Goal: Navigation & Orientation: Go to known website

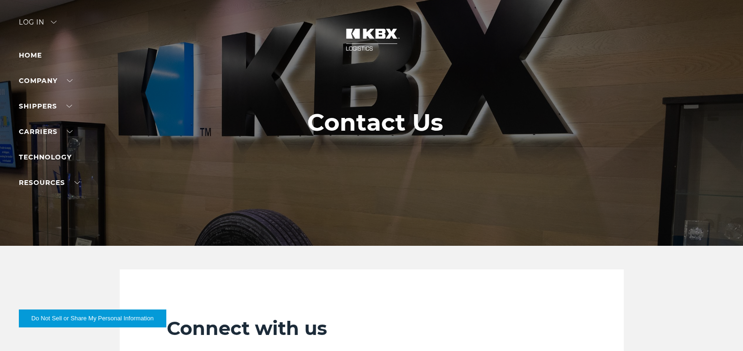
click at [31, 59] on li "Home" at bounding box center [60, 54] width 82 height 11
click at [33, 52] on link "Home" at bounding box center [30, 55] width 23 height 8
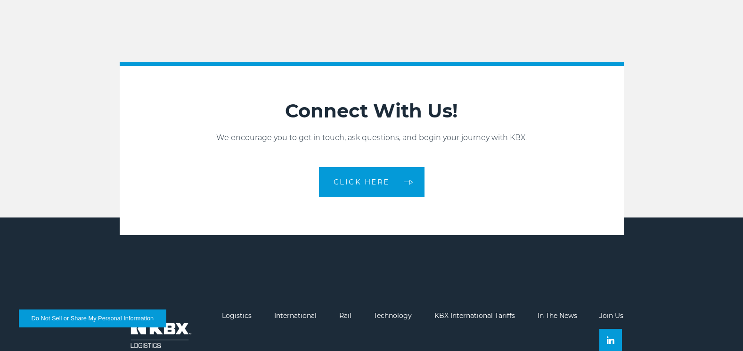
scroll to position [2064, 0]
